Goal: Task Accomplishment & Management: Use online tool/utility

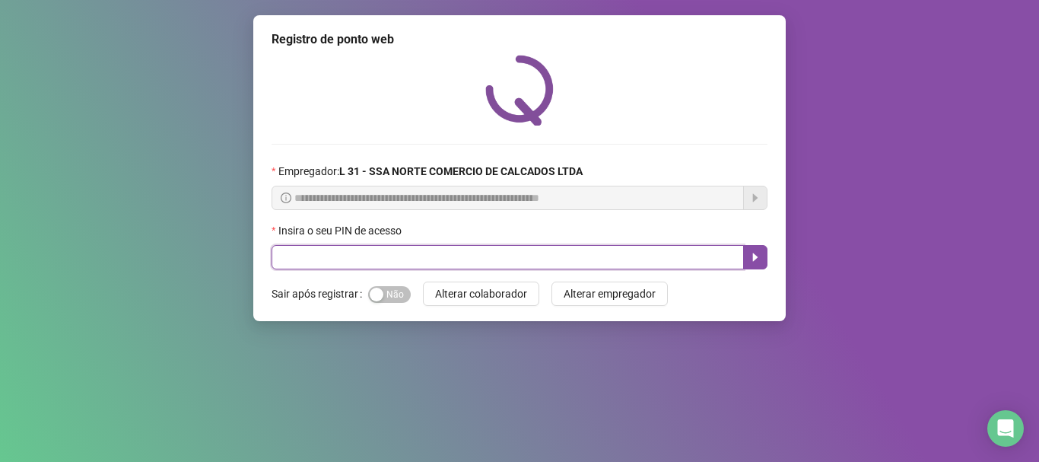
click at [316, 261] on input "text" at bounding box center [508, 257] width 472 height 24
type input "*****"
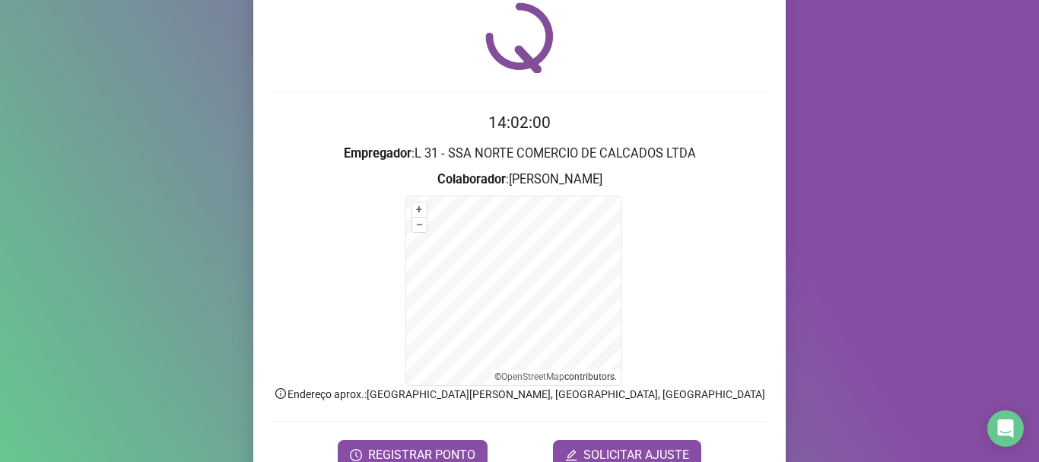
scroll to position [128, 0]
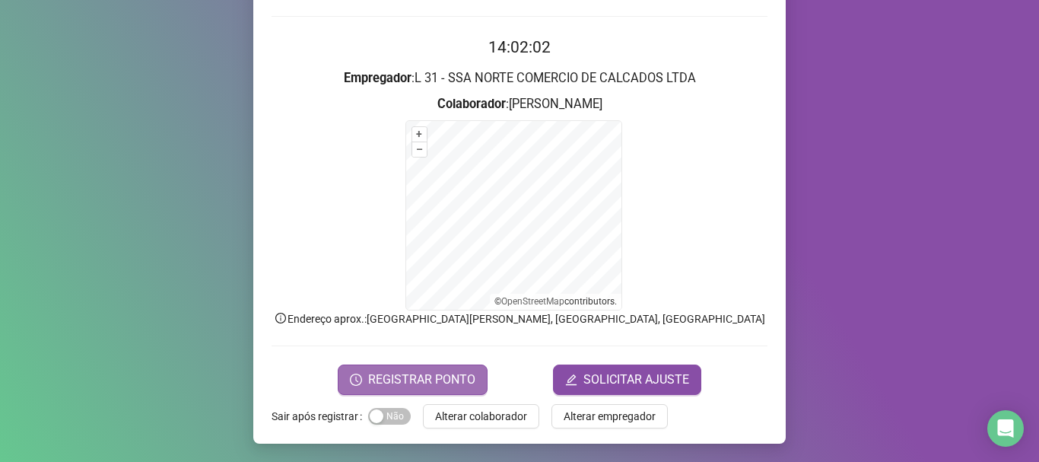
click at [424, 386] on span "REGISTRAR PONTO" at bounding box center [421, 379] width 107 height 18
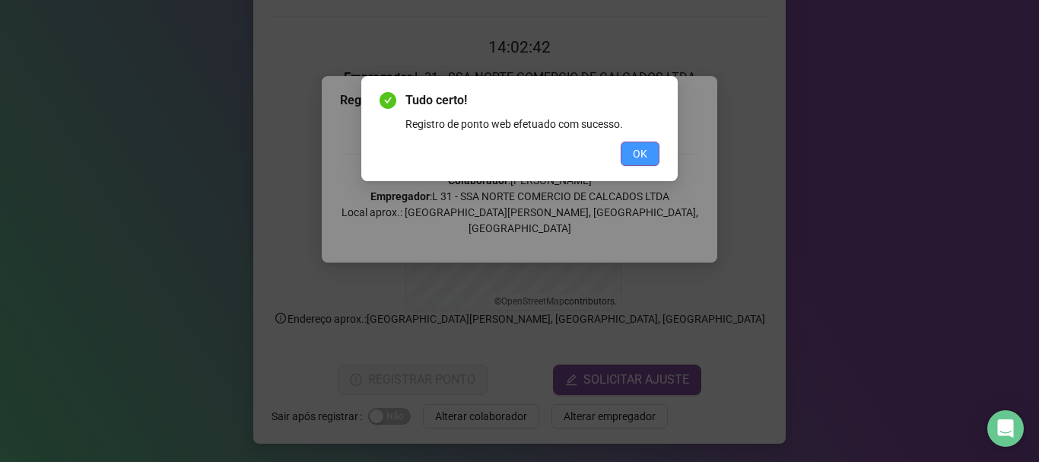
click at [656, 151] on button "OK" at bounding box center [640, 153] width 39 height 24
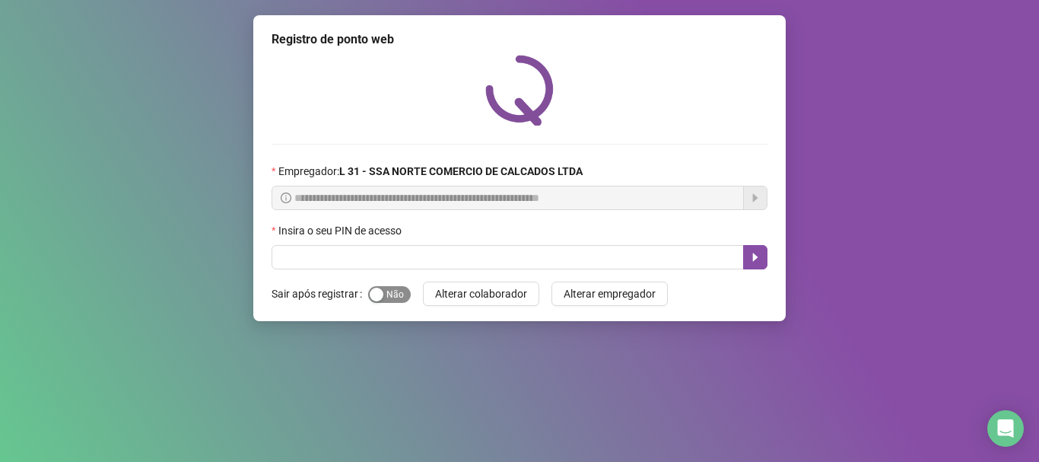
click at [383, 292] on button "Sim Não" at bounding box center [389, 294] width 43 height 17
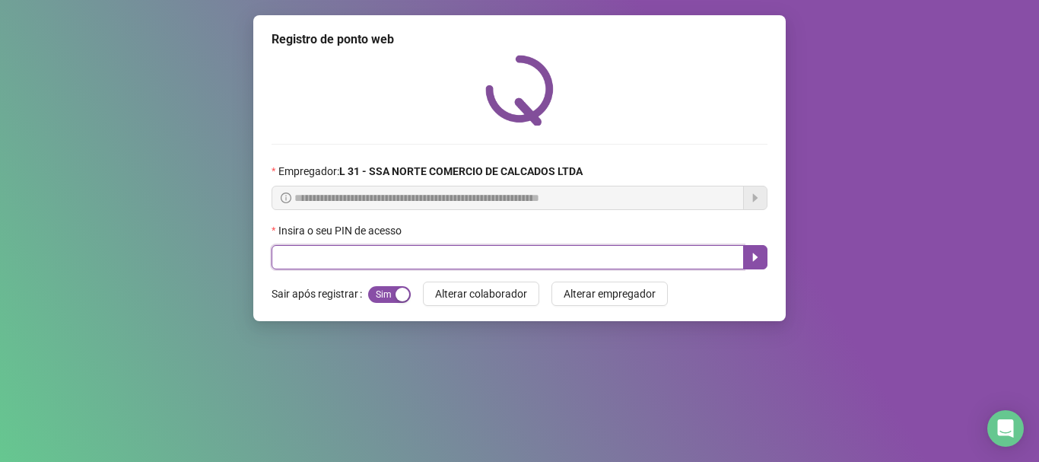
click at [383, 258] on input "text" at bounding box center [508, 257] width 472 height 24
type input "*****"
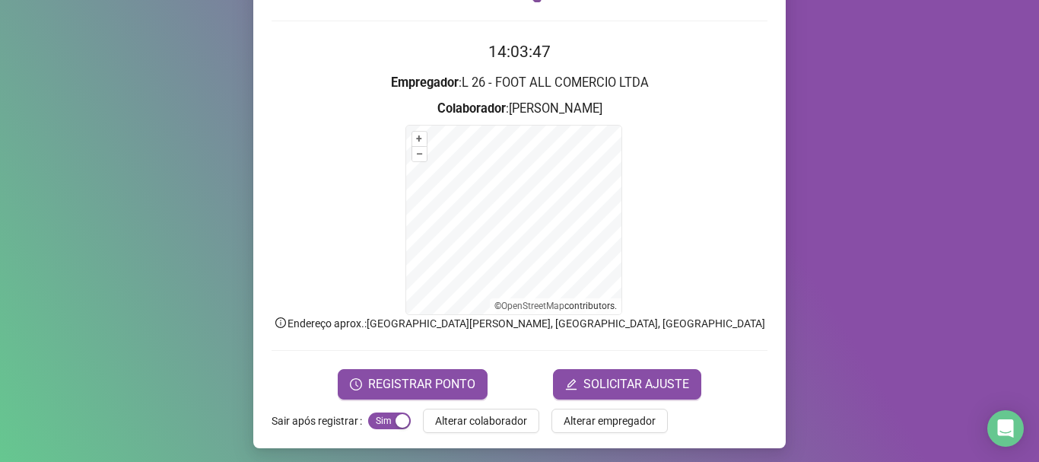
scroll to position [128, 0]
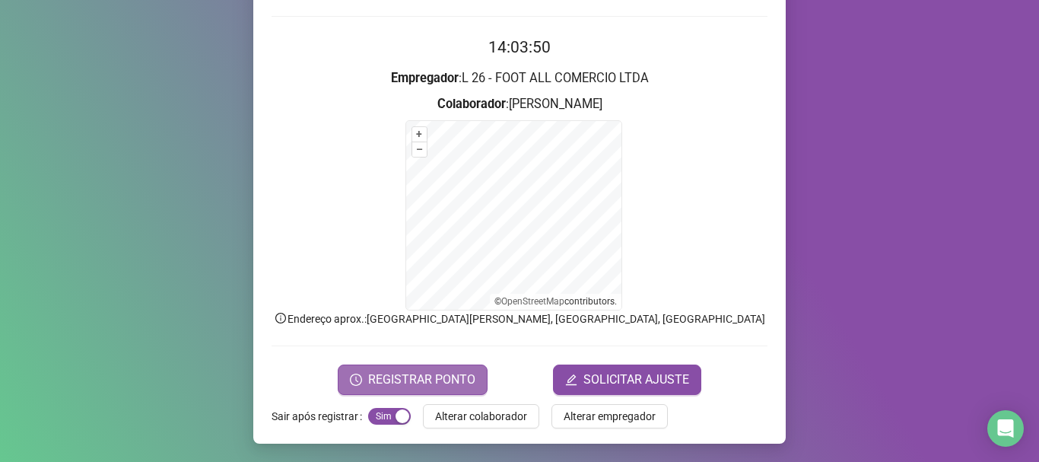
click at [368, 383] on span "REGISTRAR PONTO" at bounding box center [421, 379] width 107 height 18
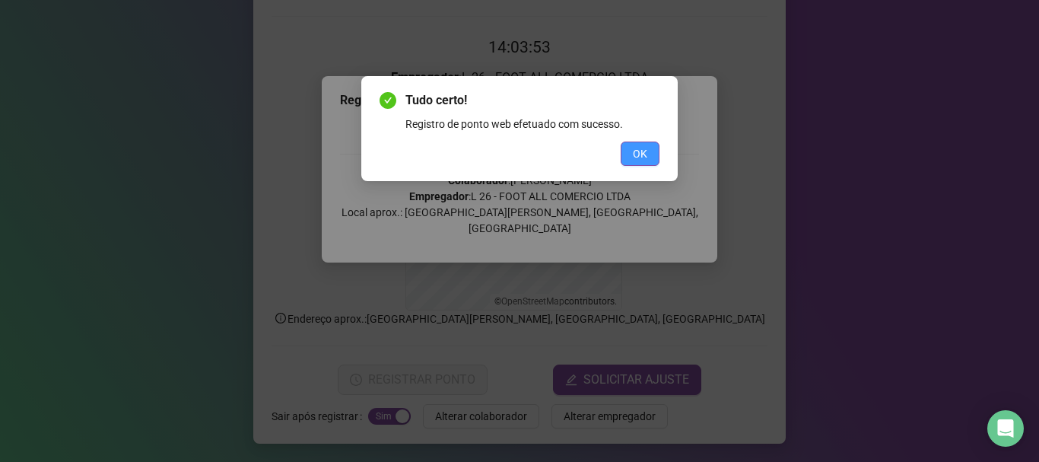
click at [628, 151] on button "OK" at bounding box center [640, 153] width 39 height 24
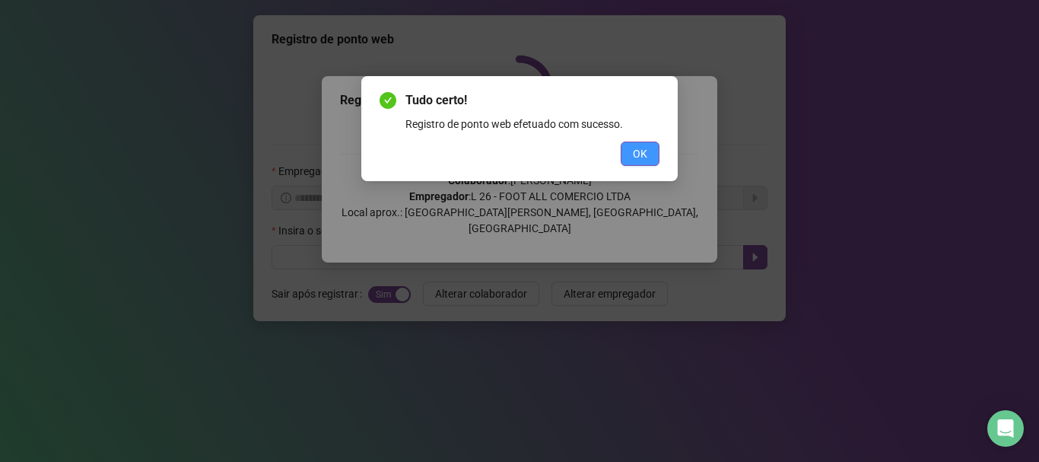
scroll to position [0, 0]
